Goal: Task Accomplishment & Management: Manage account settings

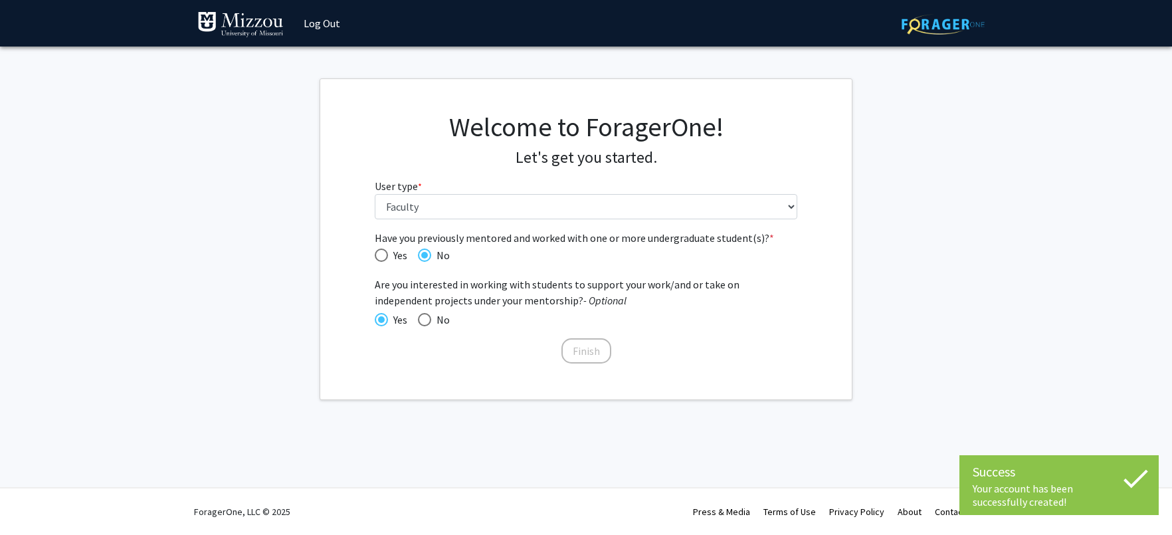
select select "5: faculty"
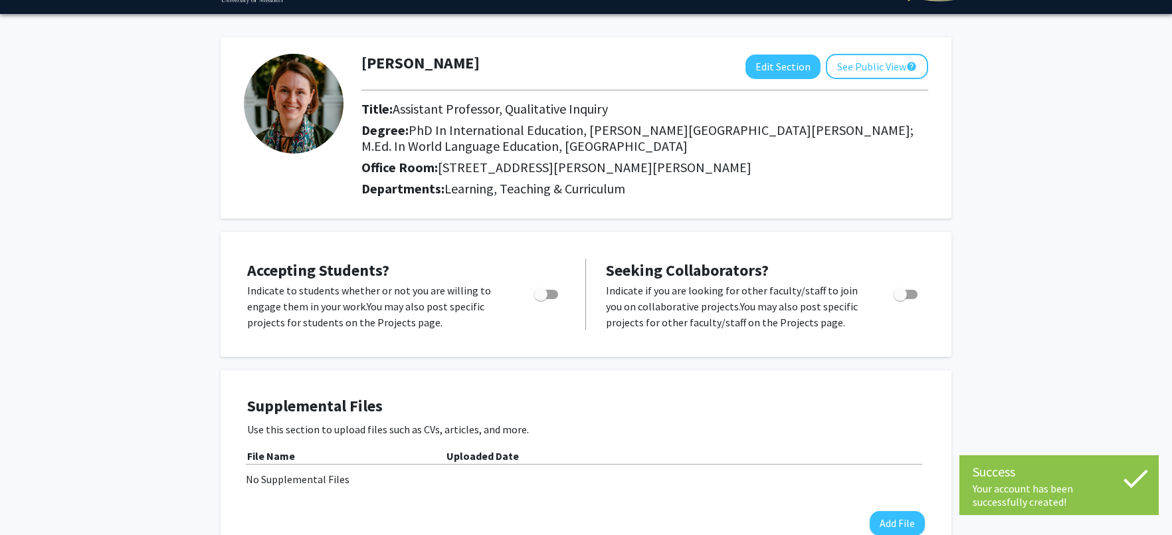
scroll to position [49, 0]
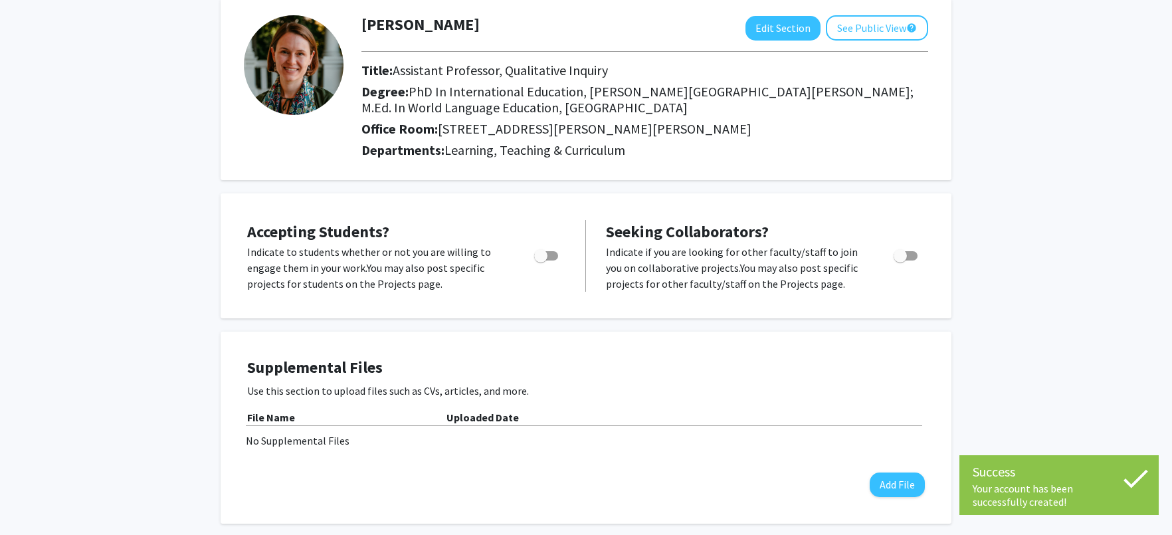
scroll to position [98, 0]
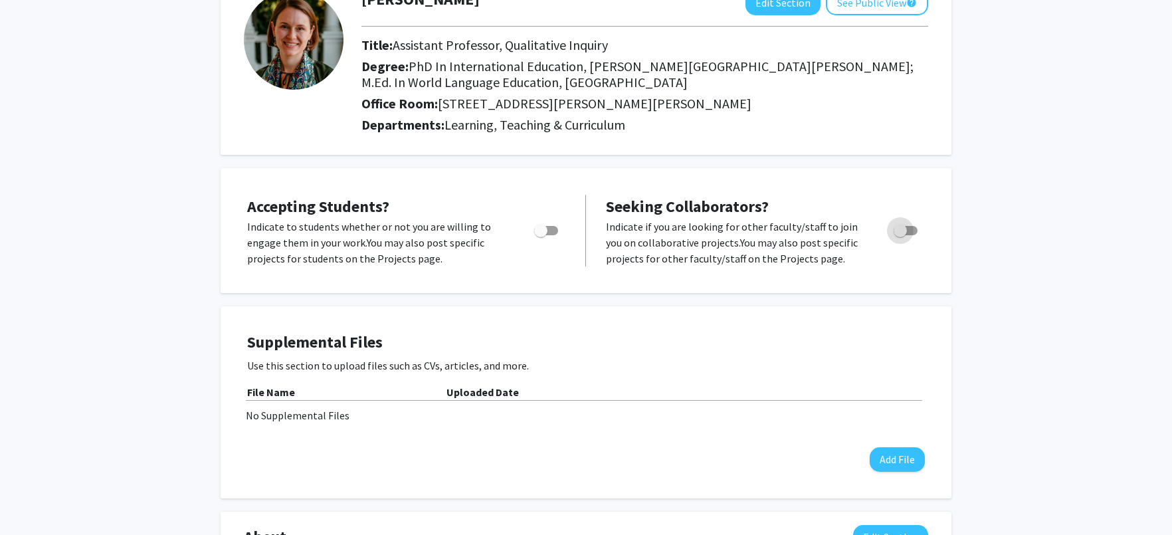
click at [904, 231] on span "Toggle" at bounding box center [900, 230] width 13 height 13
click at [900, 235] on input "Toggle" at bounding box center [900, 235] width 1 height 1
checkbox input "true"
click at [542, 235] on span "Toggle" at bounding box center [540, 230] width 13 height 13
click at [541, 235] on input "Would you like to permit student requests?" at bounding box center [540, 235] width 1 height 1
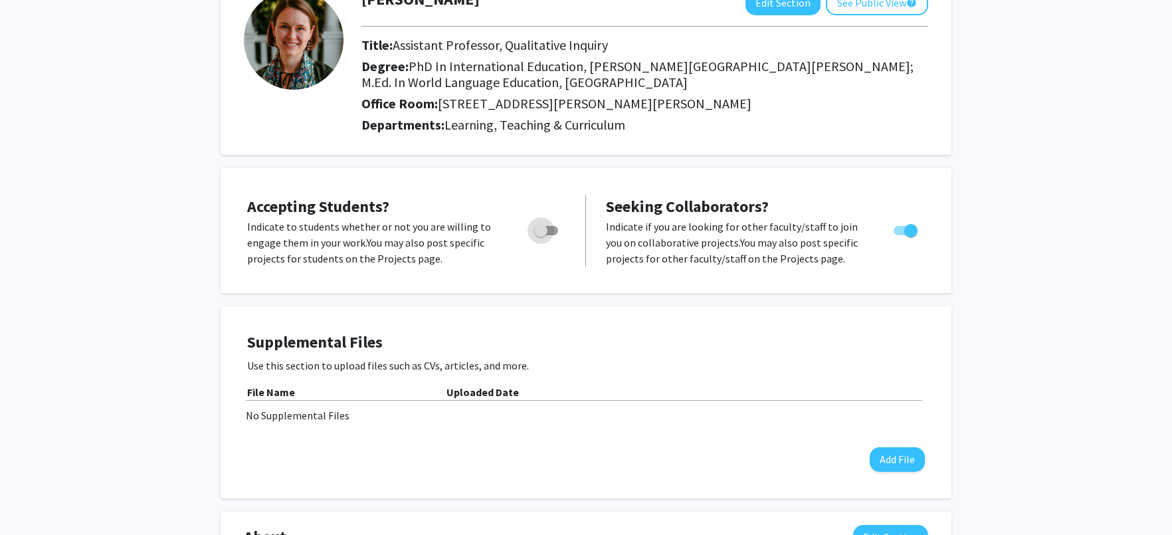
checkbox input "true"
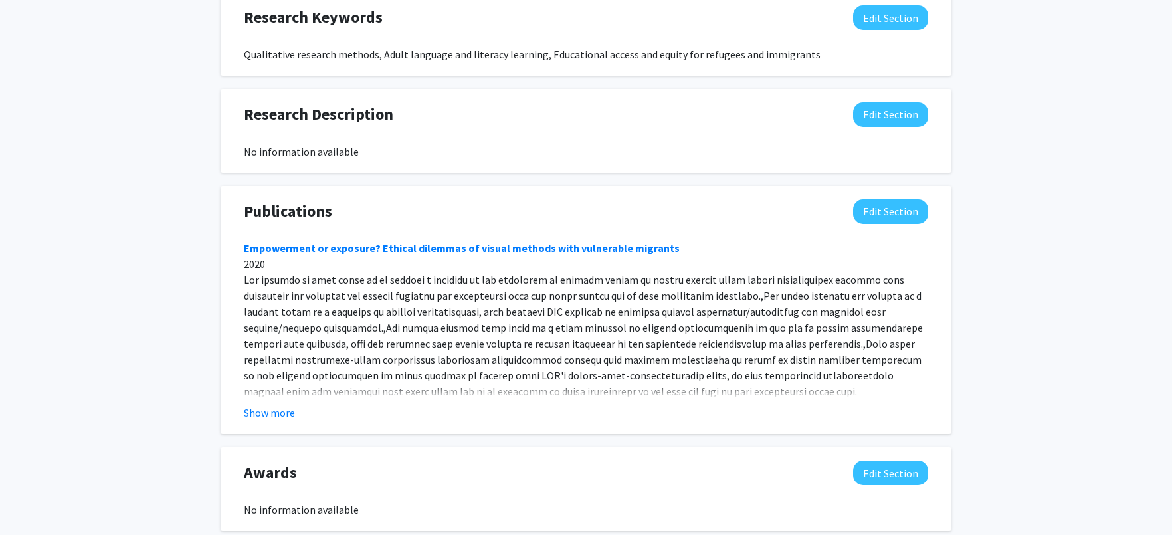
scroll to position [859, 0]
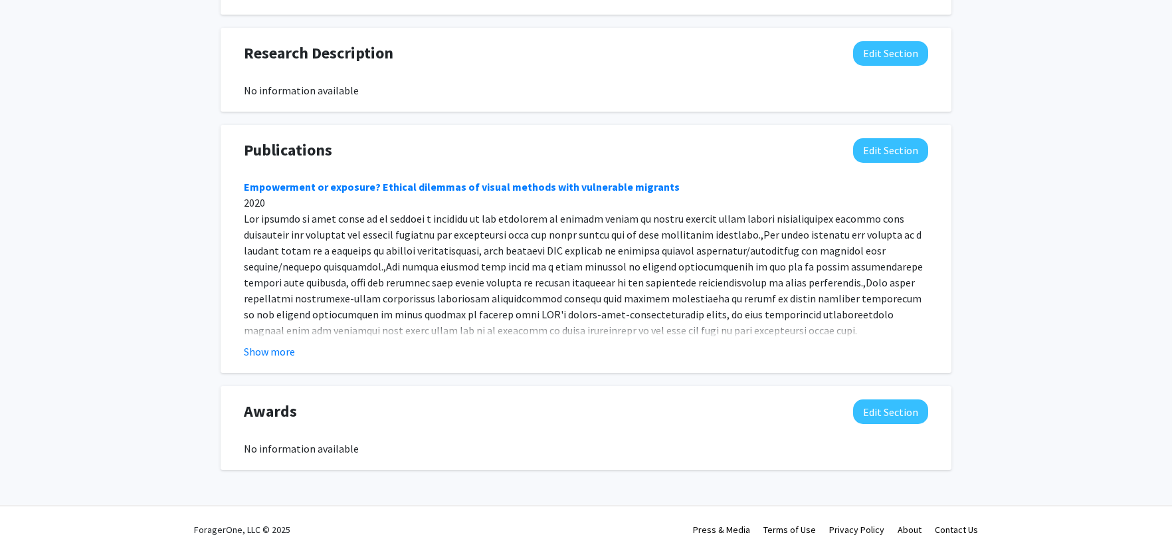
scroll to position [936, 0]
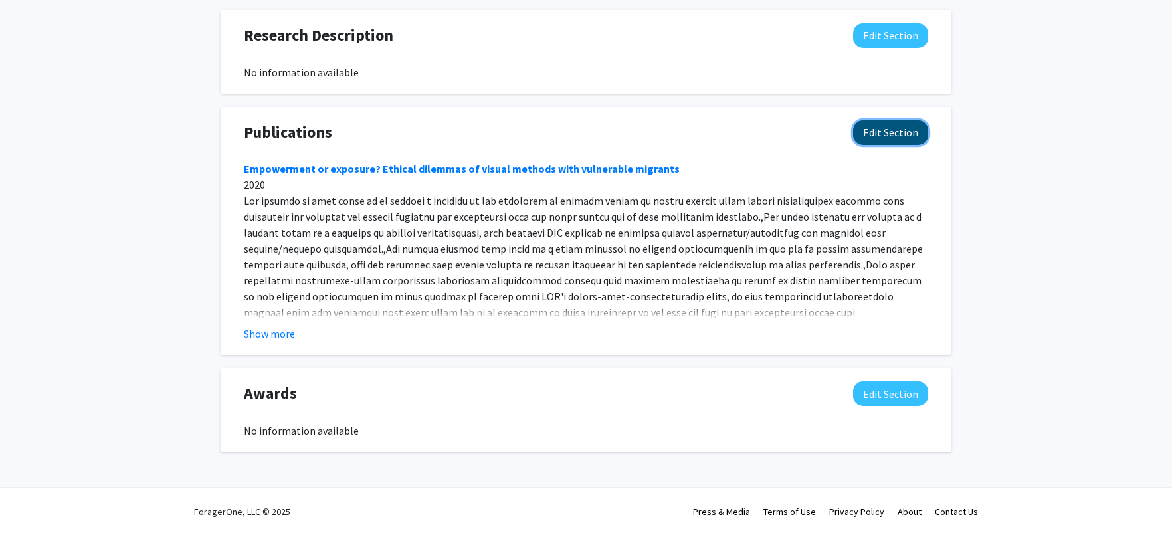
click at [900, 134] on button "Edit Section" at bounding box center [890, 132] width 75 height 25
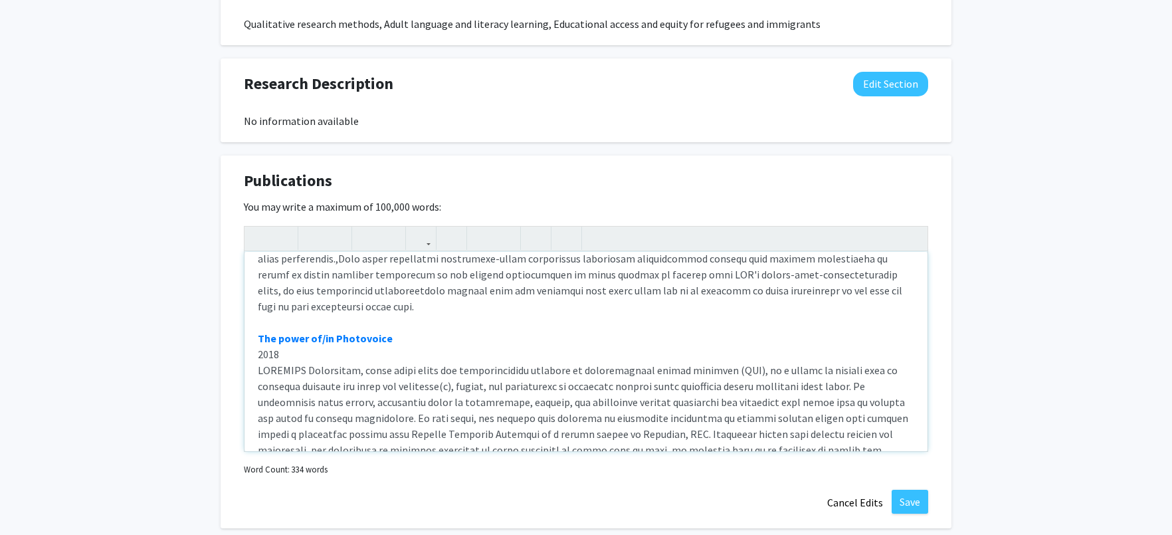
scroll to position [162, 0]
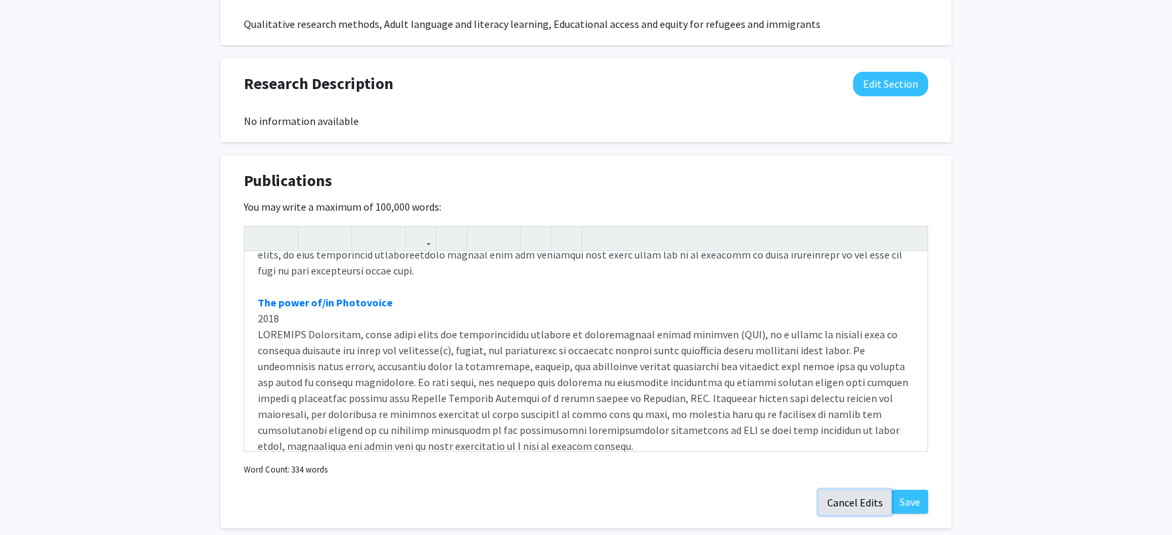
click at [849, 496] on button "Cancel Edits" at bounding box center [855, 502] width 73 height 25
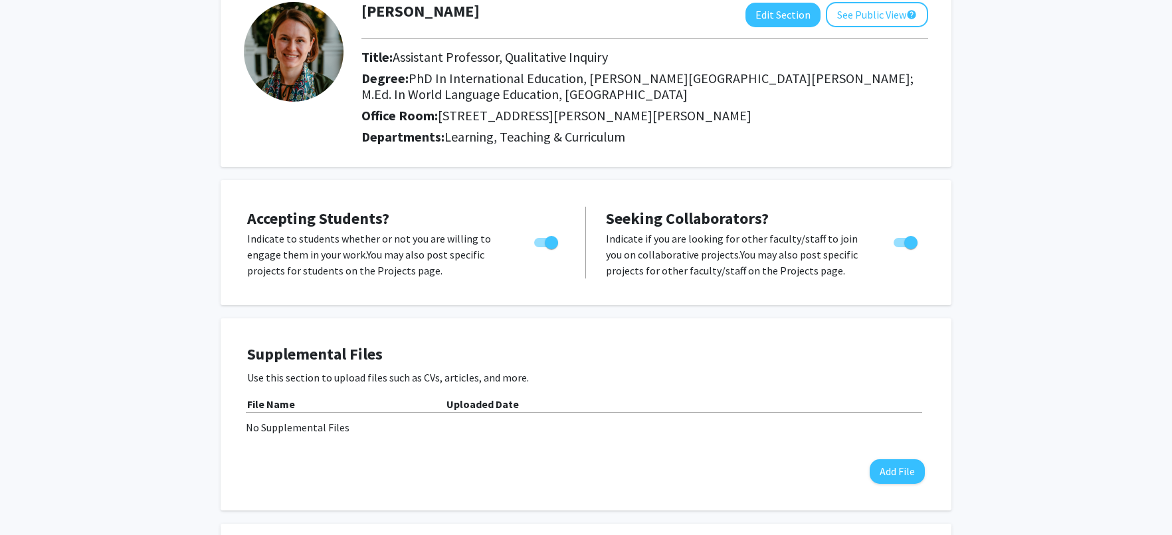
scroll to position [0, 0]
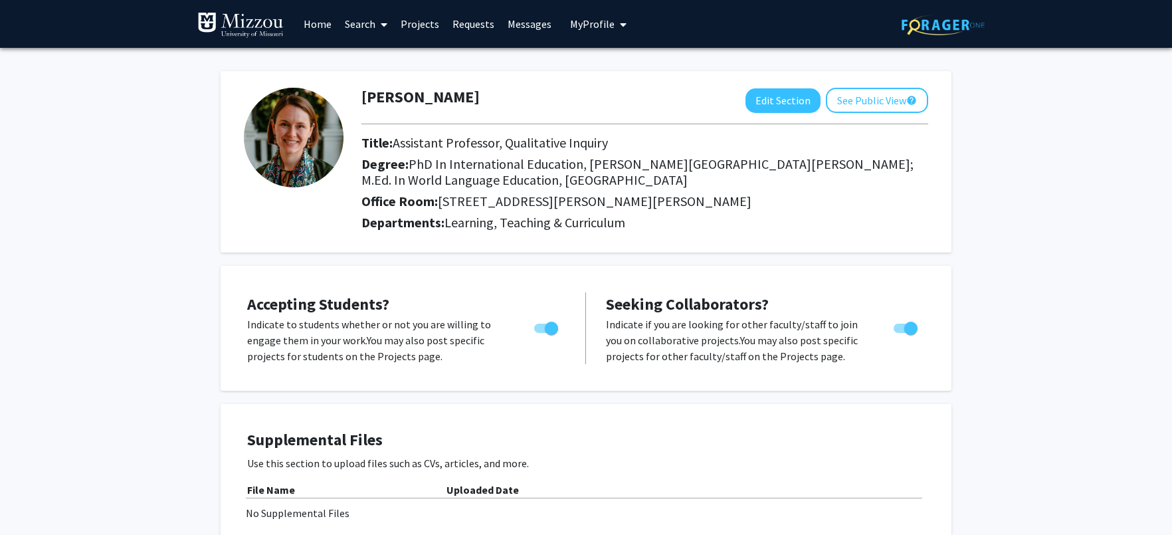
click at [876, 106] on button "See Public View help" at bounding box center [877, 100] width 102 height 25
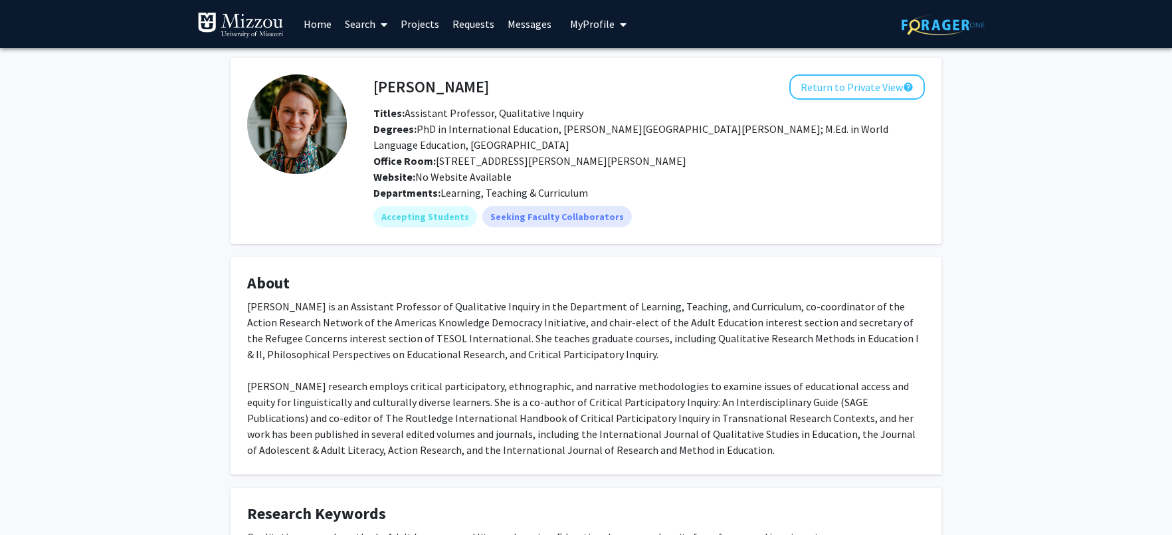
click at [1056, 256] on div "[PERSON_NAME] Return to Private View help Titles: Assistant Professor, Qualitat…" at bounding box center [586, 452] width 1172 height 808
click at [1049, 199] on div "[PERSON_NAME] Return to Private View help Titles: Assistant Professor, Qualitat…" at bounding box center [586, 452] width 1172 height 808
